Goal: Navigation & Orientation: Go to known website

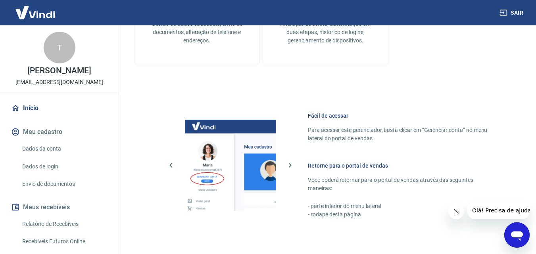
scroll to position [468, 0]
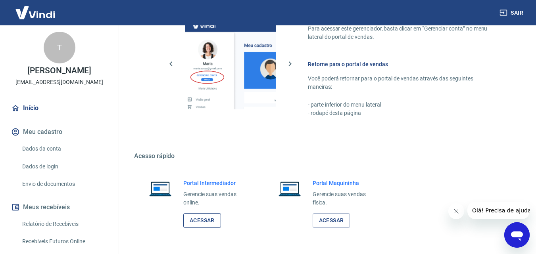
click at [200, 223] on link "Acessar" at bounding box center [202, 221] width 38 height 15
